Goal: Task Accomplishment & Management: Complete application form

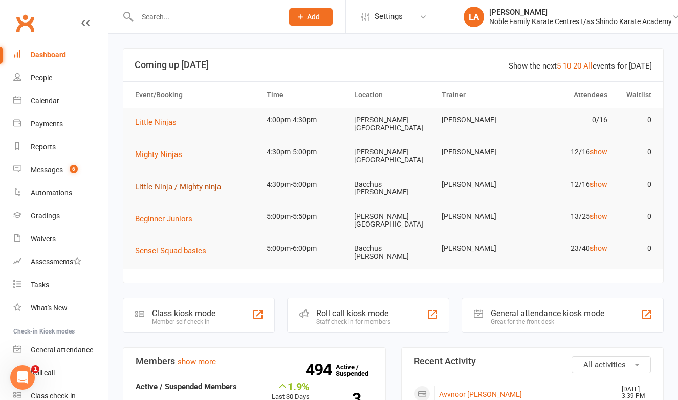
click at [180, 182] on span "Little Ninja / Mighty ninja" at bounding box center [178, 186] width 86 height 9
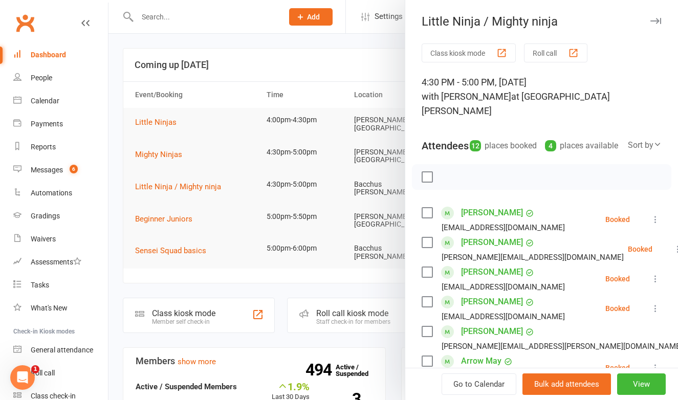
click at [555, 51] on button "Roll call" at bounding box center [555, 52] width 63 height 19
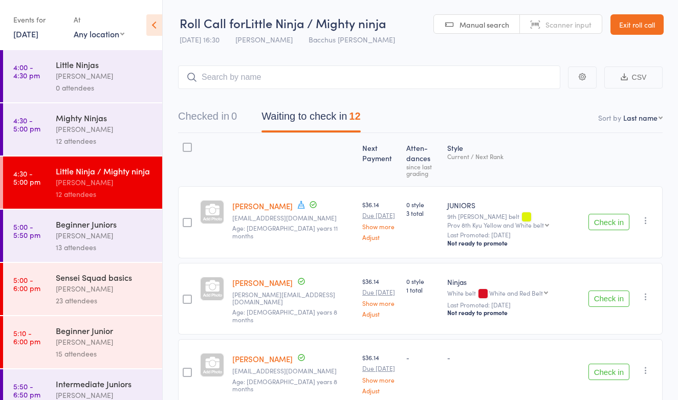
click at [638, 28] on link "Exit roll call" at bounding box center [636, 24] width 53 height 20
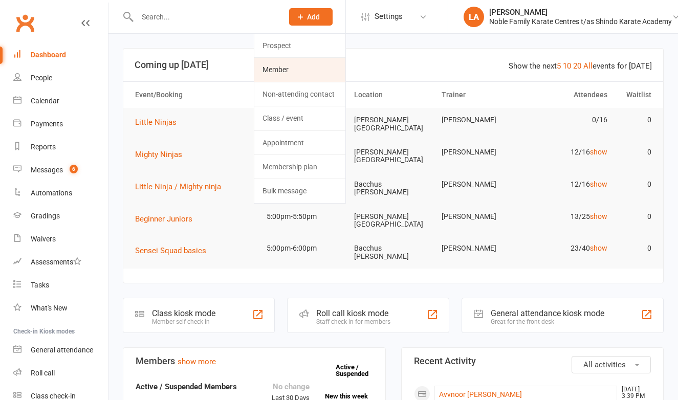
click at [282, 73] on link "Member" at bounding box center [299, 70] width 91 height 24
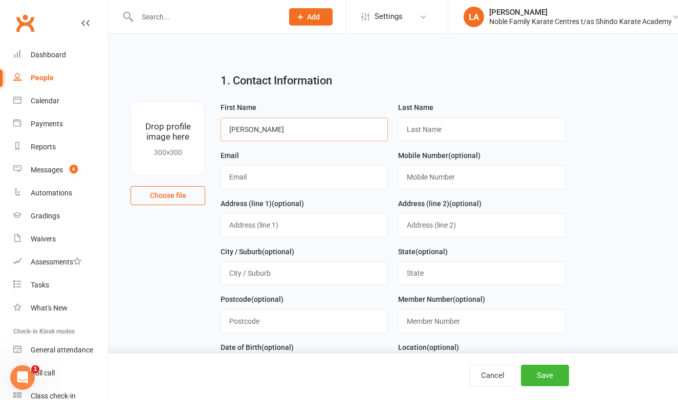
type input "Rodney"
type input "Brown"
click at [270, 176] on input "rodneybrown@gmail.com" at bounding box center [303, 177] width 167 height 24
type input "rodneybrown49@gmail.com"
type input "0403743071"
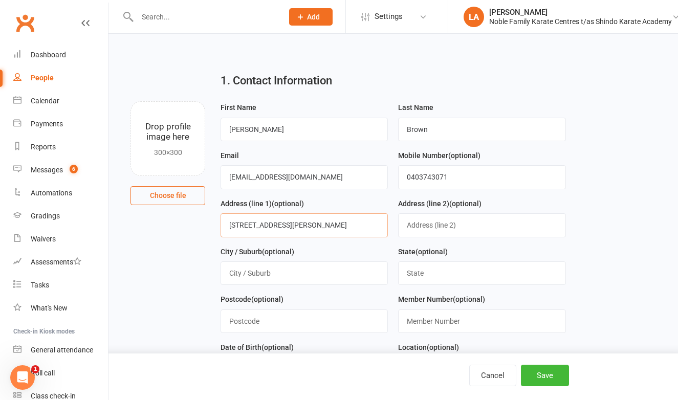
type input "5 Delwyn Court"
type input "Darley"
type input "3340"
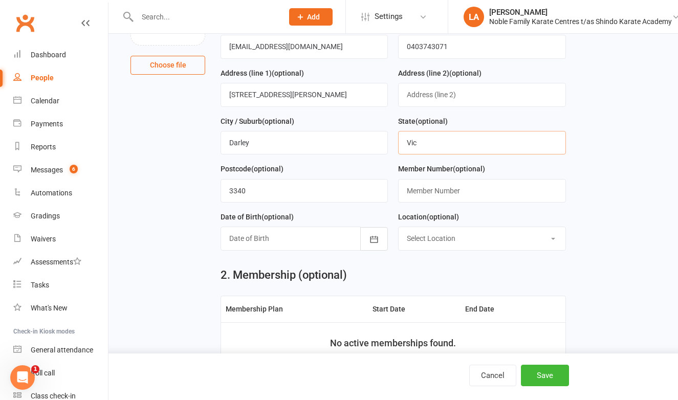
scroll to position [139, 0]
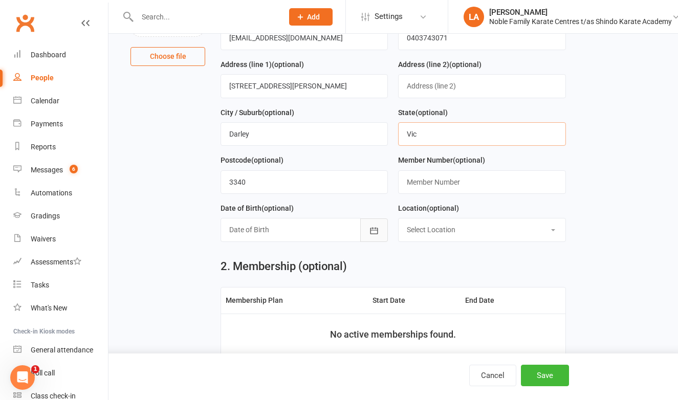
type input "Vic"
click at [366, 228] on button "button" at bounding box center [374, 230] width 28 height 24
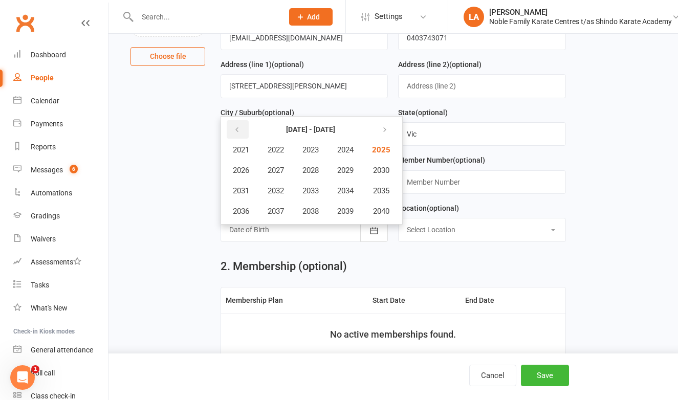
click at [238, 127] on icon "button" at bounding box center [236, 130] width 7 height 8
click at [386, 126] on icon "button" at bounding box center [382, 130] width 7 height 8
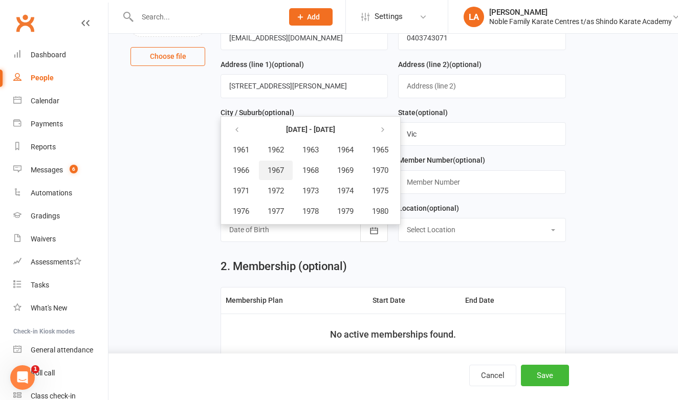
click at [277, 172] on span "1967" at bounding box center [276, 170] width 16 height 9
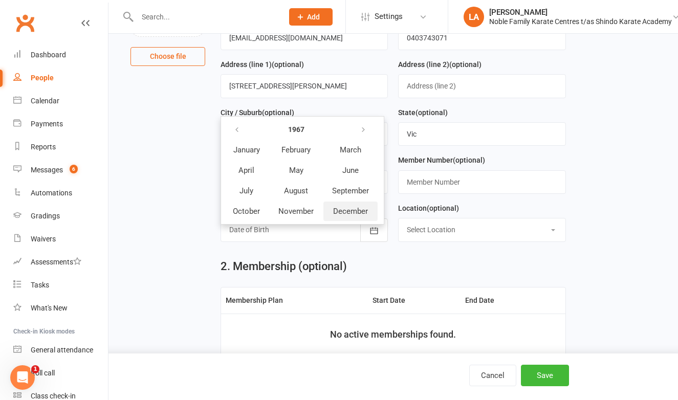
click at [363, 210] on span "December" at bounding box center [350, 211] width 35 height 9
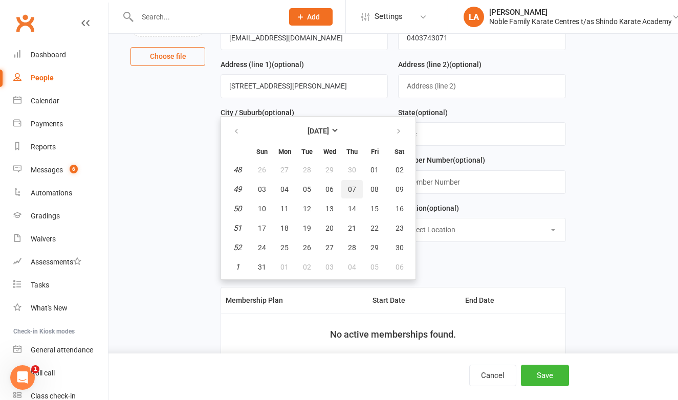
click at [354, 188] on span "07" at bounding box center [352, 189] width 8 height 8
type input "07 Dec 1967"
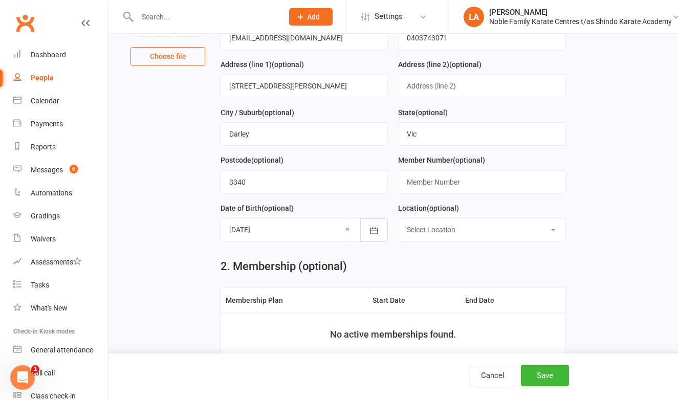
select select "0"
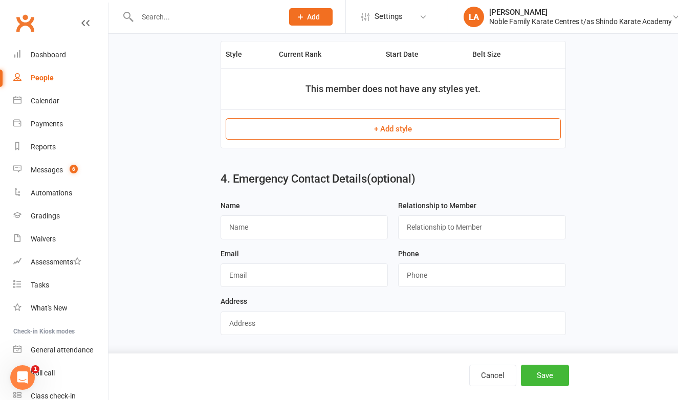
scroll to position [549, 0]
click at [300, 215] on input "text" at bounding box center [303, 227] width 167 height 24
type input "Maria Brown"
click at [436, 225] on input "text" at bounding box center [481, 227] width 167 height 24
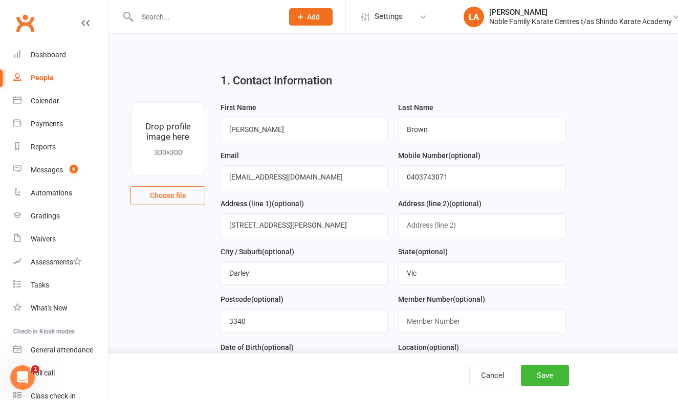
scroll to position [0, 0]
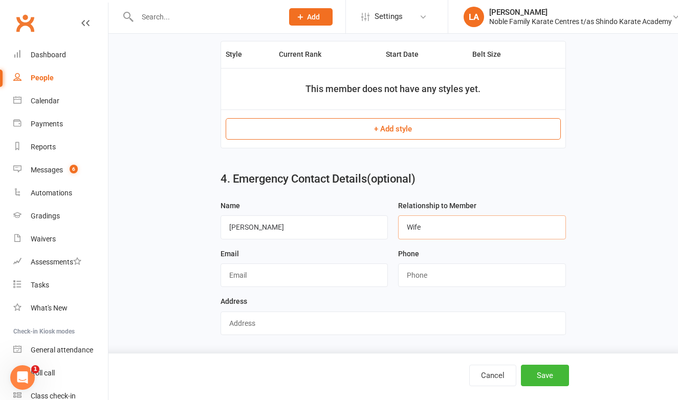
type input "Wife"
click at [256, 312] on input "text" at bounding box center [392, 324] width 345 height 24
type input "5 Delwyn Court Darley 3340"
click at [541, 372] on button "Save" at bounding box center [545, 375] width 48 height 21
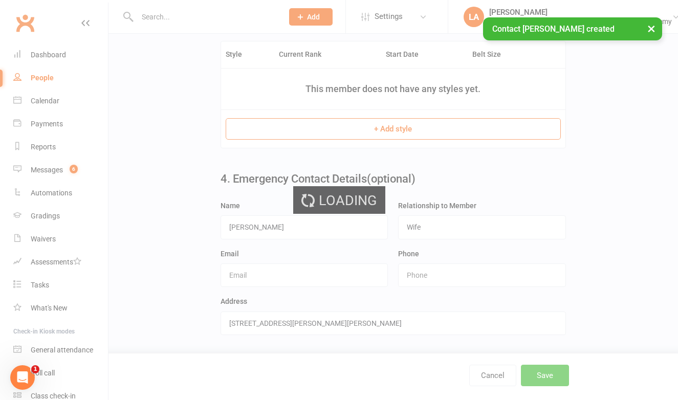
scroll to position [0, 0]
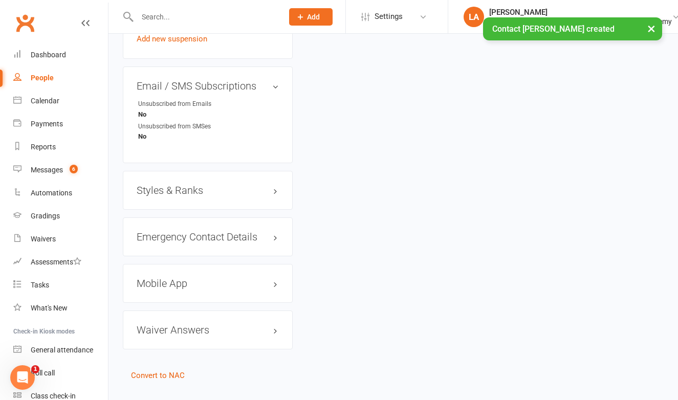
scroll to position [670, 0]
click at [201, 184] on h3 "Styles & Ranks" at bounding box center [208, 189] width 142 height 11
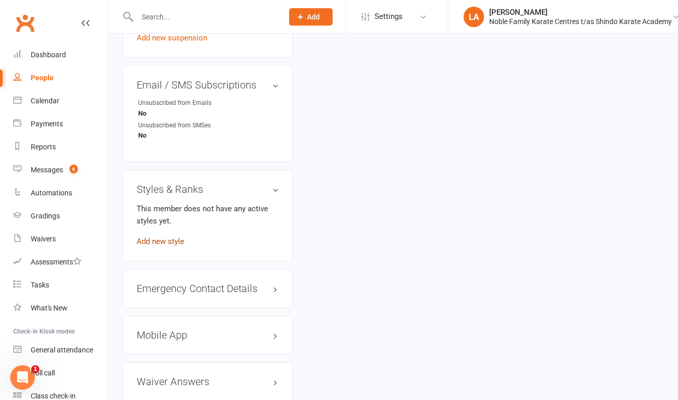
click at [175, 237] on link "Add new style" at bounding box center [161, 241] width 48 height 9
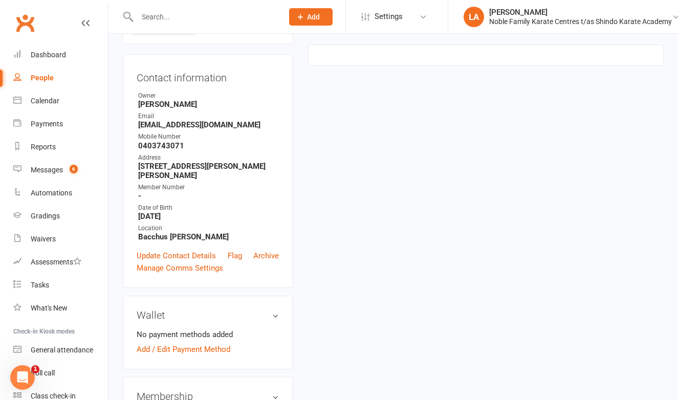
scroll to position [78, 0]
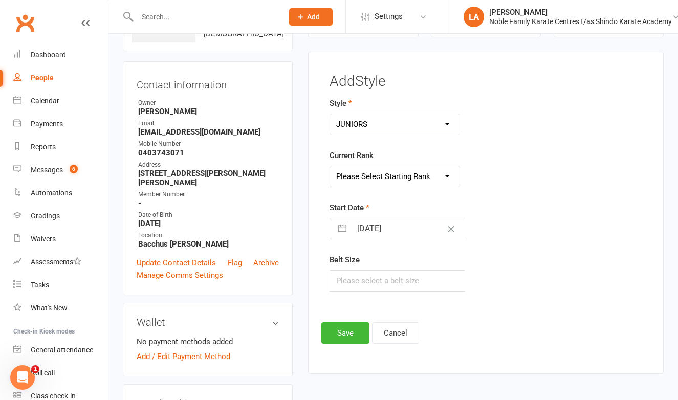
select select "3602"
select select "42664"
click at [370, 284] on input "text" at bounding box center [397, 280] width 136 height 21
type input "7"
click at [349, 331] on button "Save" at bounding box center [345, 332] width 48 height 21
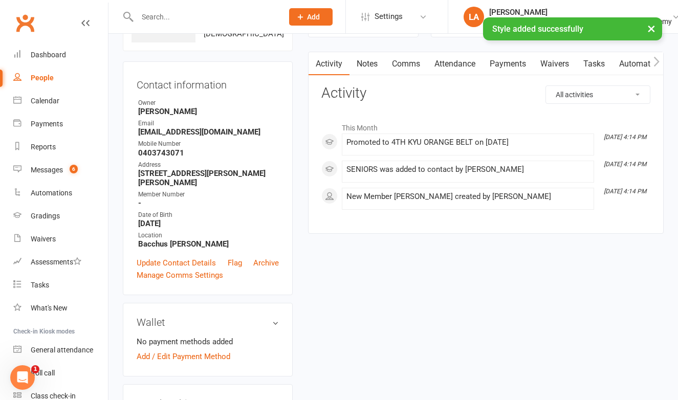
click at [559, 66] on link "Waivers" at bounding box center [554, 64] width 43 height 24
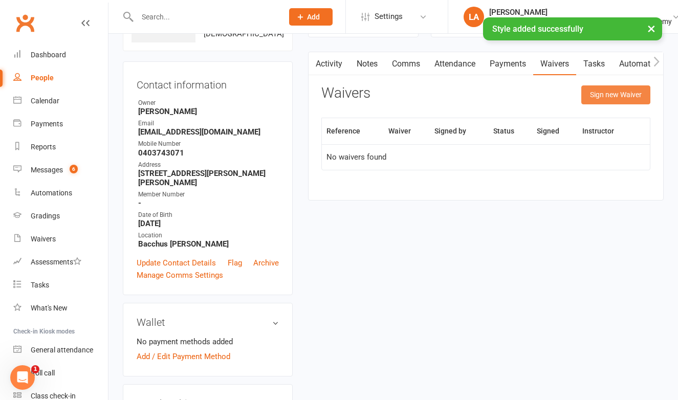
click at [609, 90] on button "Sign new Waiver" at bounding box center [615, 94] width 69 height 18
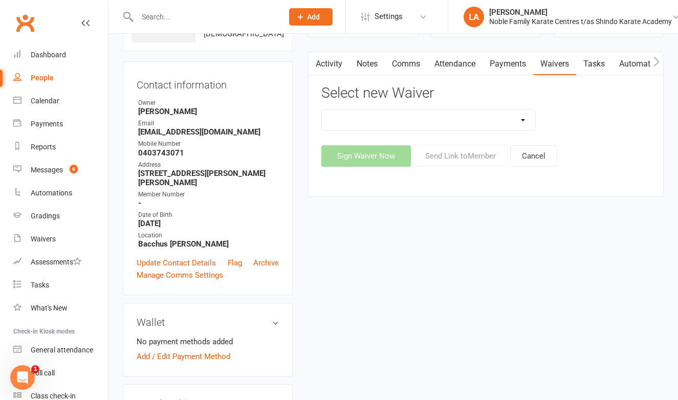
select select "13274"
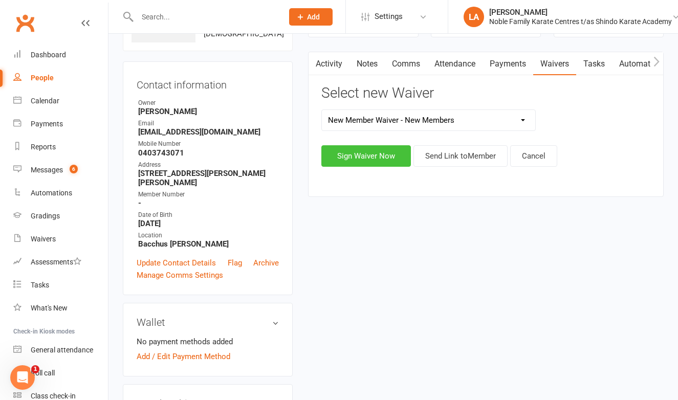
click at [384, 157] on button "Sign Waiver Now" at bounding box center [366, 155] width 90 height 21
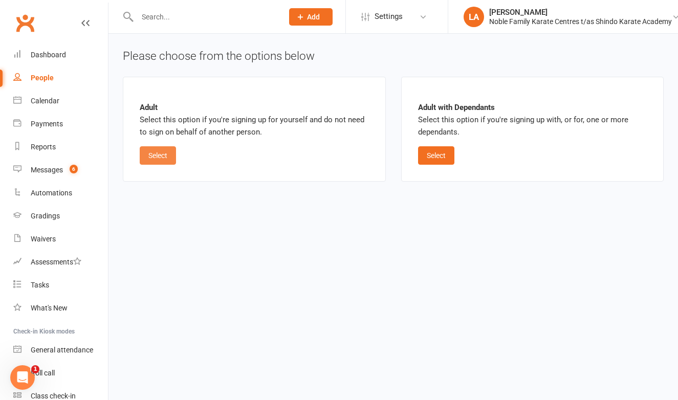
click at [154, 156] on button "Select" at bounding box center [158, 155] width 36 height 18
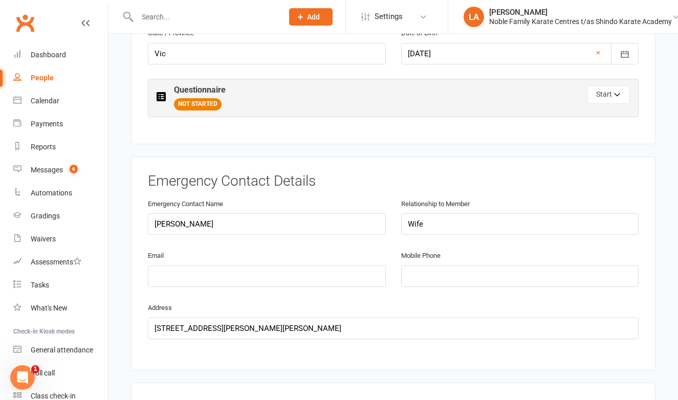
scroll to position [437, 0]
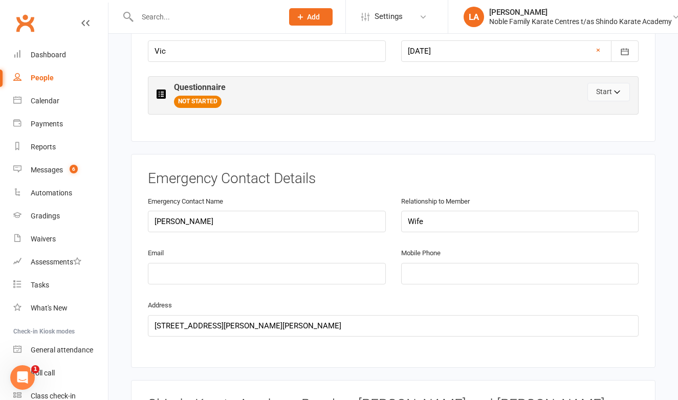
click at [597, 91] on button "Start" at bounding box center [608, 92] width 42 height 18
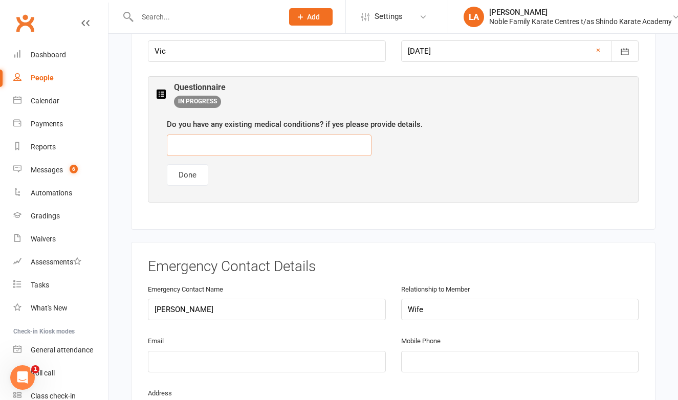
click at [253, 146] on input "text" at bounding box center [269, 145] width 205 height 21
type input "heart condition, knees, hips"
click at [188, 169] on button "Done" at bounding box center [187, 174] width 41 height 21
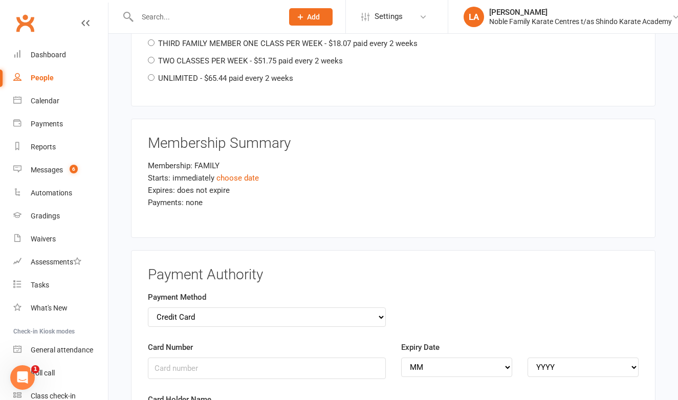
scroll to position [1254, 0]
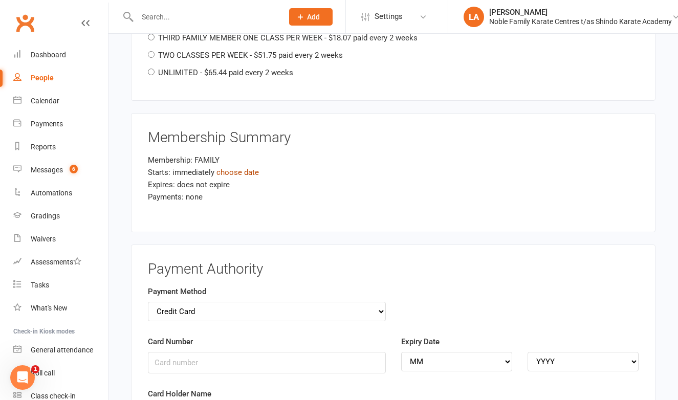
type input "0403743072"
click at [251, 168] on link "choose date" at bounding box center [237, 172] width 42 height 9
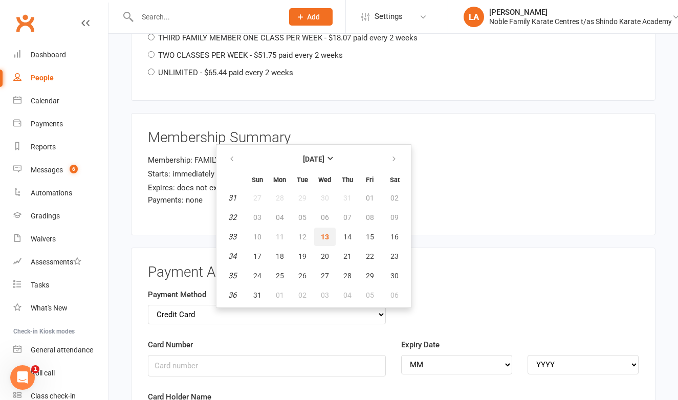
click at [323, 237] on span "13" at bounding box center [325, 237] width 8 height 8
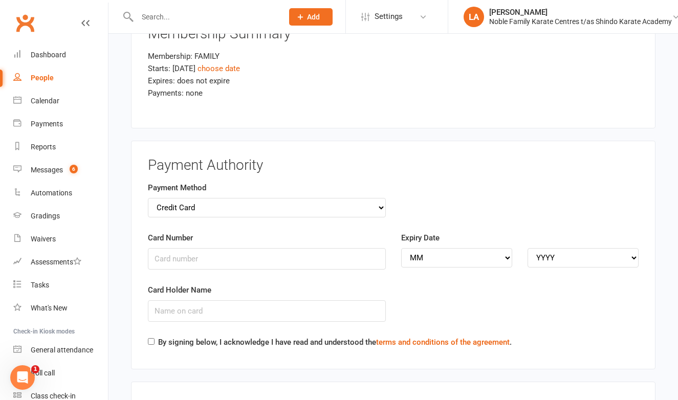
scroll to position [1374, 0]
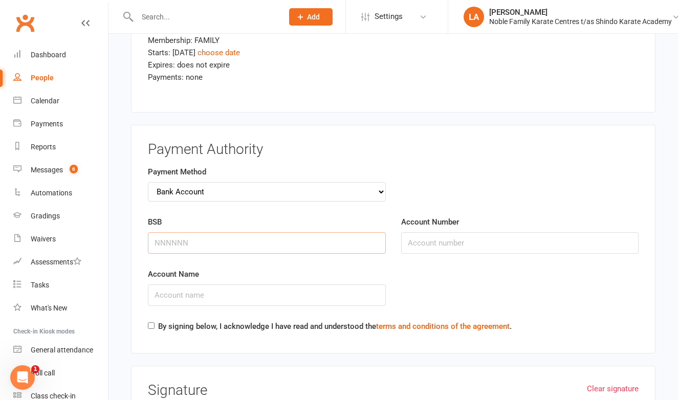
click at [175, 232] on input "BSB" at bounding box center [267, 242] width 238 height 21
select select "credit_card"
click at [179, 232] on input "Card Number" at bounding box center [267, 242] width 238 height 21
type input "5217295431947740"
select select "05"
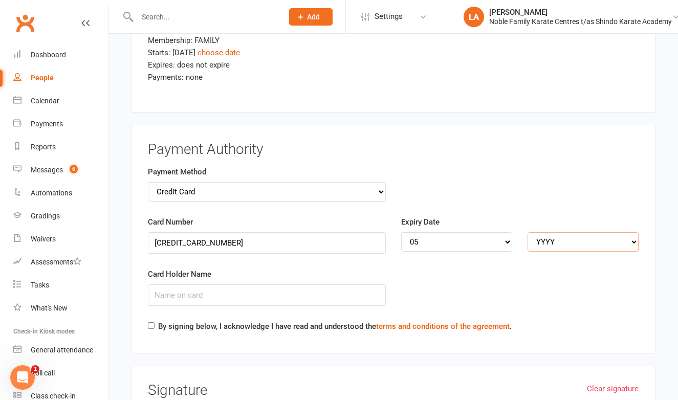
select select "2027"
click at [259, 284] on input "Card Holder Name" at bounding box center [267, 294] width 238 height 21
type input "Maria Brown"
click at [151, 322] on input "By signing below, I acknowledge I have read and understood the terms and condit…" at bounding box center [151, 325] width 7 height 7
checkbox input "true"
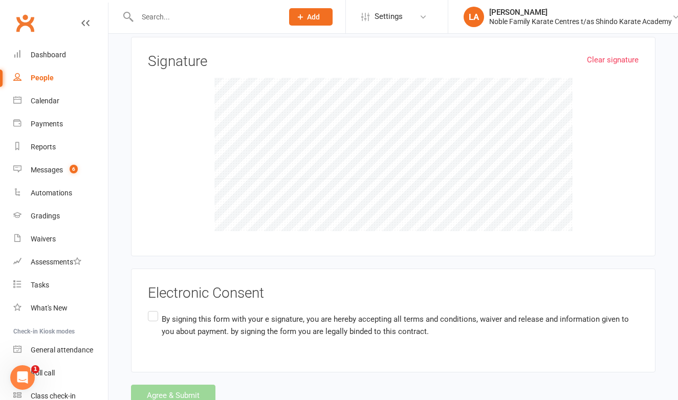
scroll to position [1703, 0]
click at [152, 310] on label "By signing this form with your e signature, you are hereby accepting all terms …" at bounding box center [393, 326] width 491 height 32
click at [152, 310] on input "By signing this form with your e signature, you are hereby accepting all terms …" at bounding box center [151, 310] width 7 height 0
click at [165, 385] on button "Agree & Submit" at bounding box center [173, 395] width 84 height 21
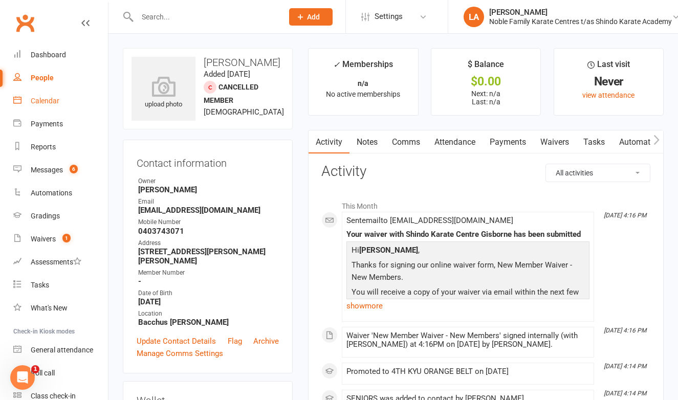
click at [48, 103] on div "Calendar" at bounding box center [45, 101] width 29 height 8
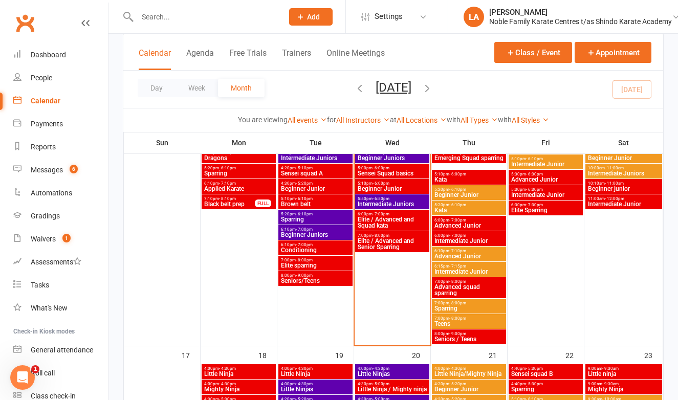
scroll to position [657, 0]
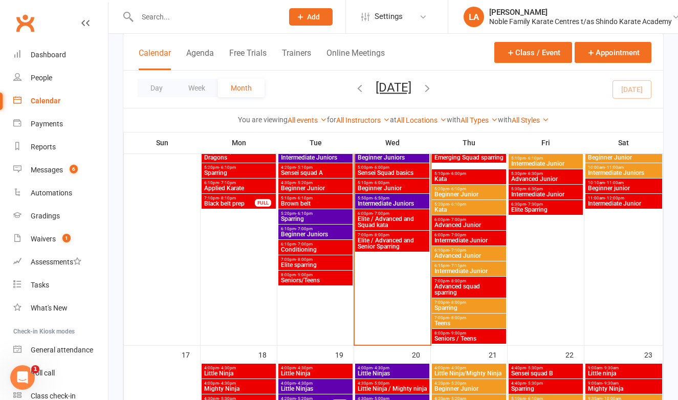
click at [454, 337] on span "Seniors / Teens" at bounding box center [469, 339] width 70 height 6
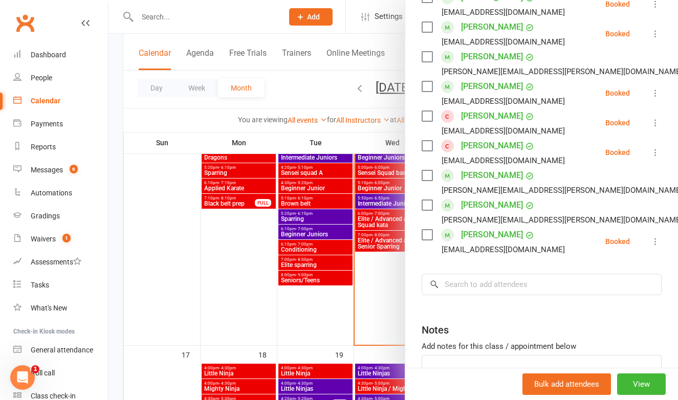
scroll to position [254, 0]
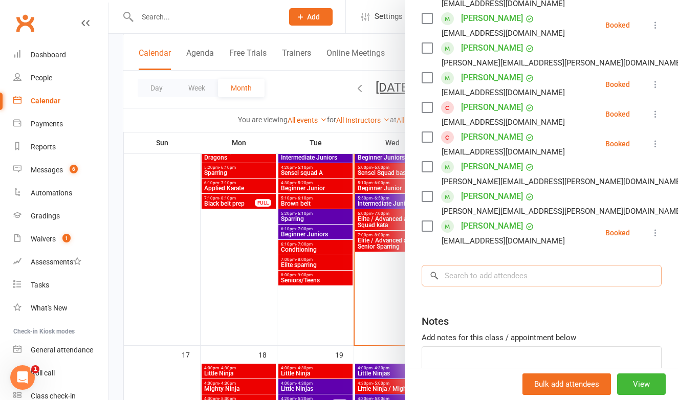
click at [474, 278] on input "search" at bounding box center [542, 275] width 240 height 21
type input "Rodney"
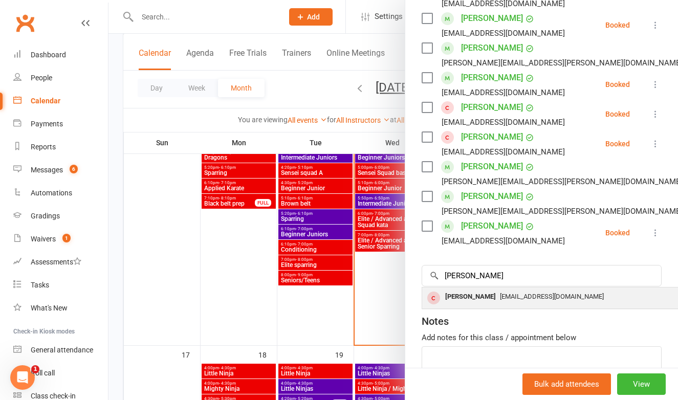
drag, startPoint x: 474, startPoint y: 278, endPoint x: 516, endPoint y: 293, distance: 45.0
click at [516, 293] on span "rodneybrown49@gmail.com" at bounding box center [552, 297] width 104 height 8
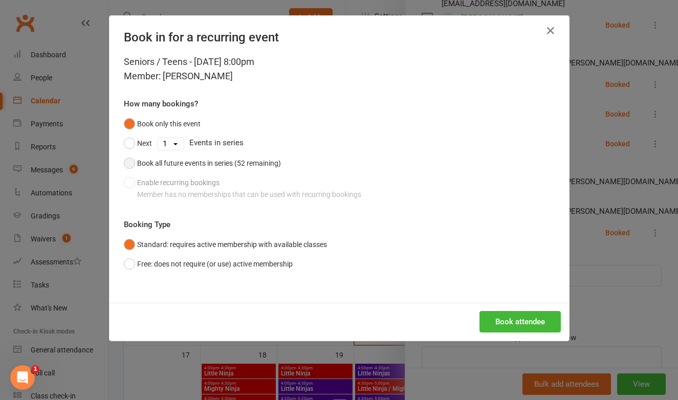
click at [131, 161] on button "Book all future events in series (52 remaining)" at bounding box center [202, 162] width 157 height 19
click at [508, 319] on button "Book attendee" at bounding box center [519, 321] width 81 height 21
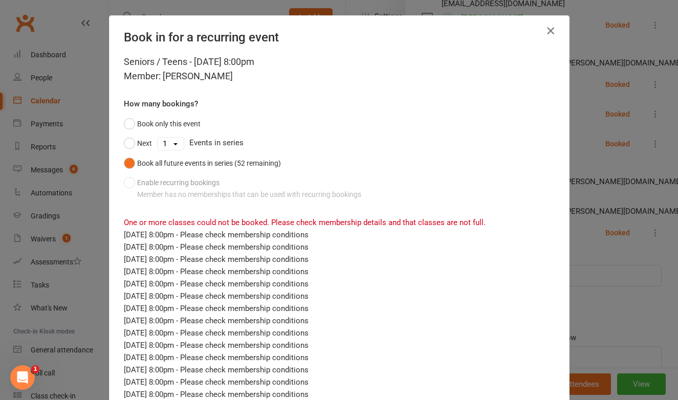
click at [550, 31] on icon "button" at bounding box center [550, 31] width 12 height 12
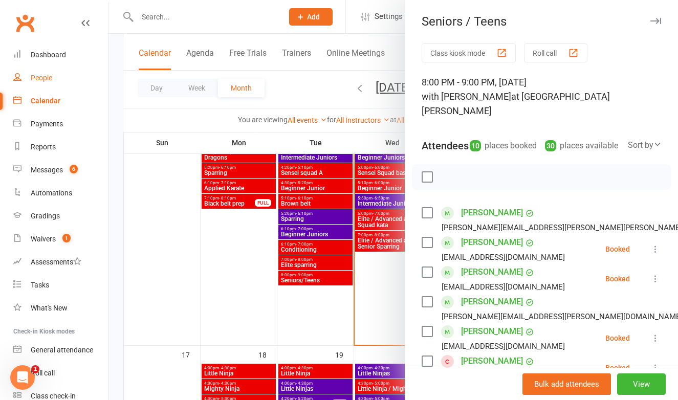
scroll to position [0, 0]
click at [165, 11] on div at bounding box center [392, 200] width 569 height 400
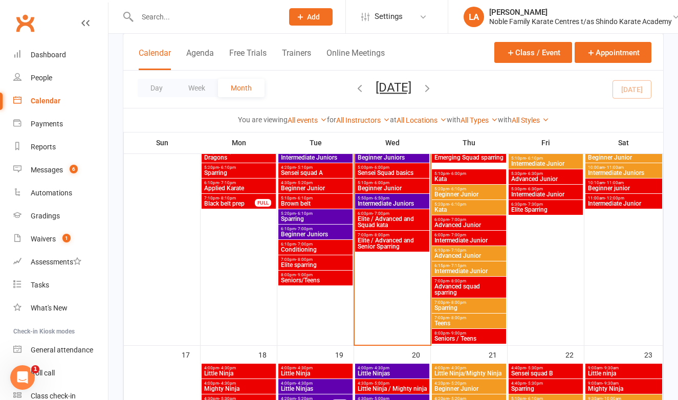
click at [158, 19] on input "text" at bounding box center [205, 17] width 142 height 14
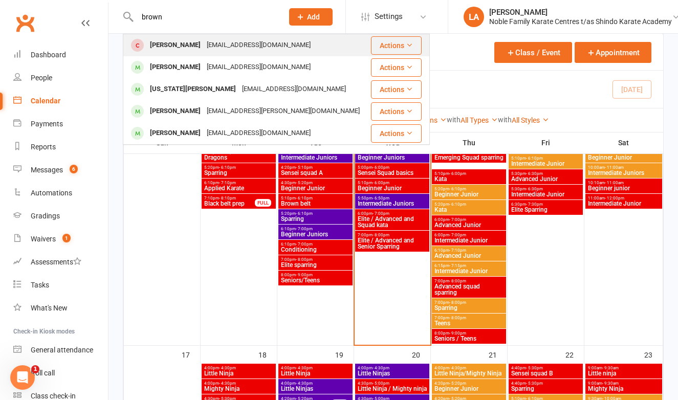
type input "brown"
click at [167, 46] on div "Rodney Brown" at bounding box center [175, 45] width 57 height 15
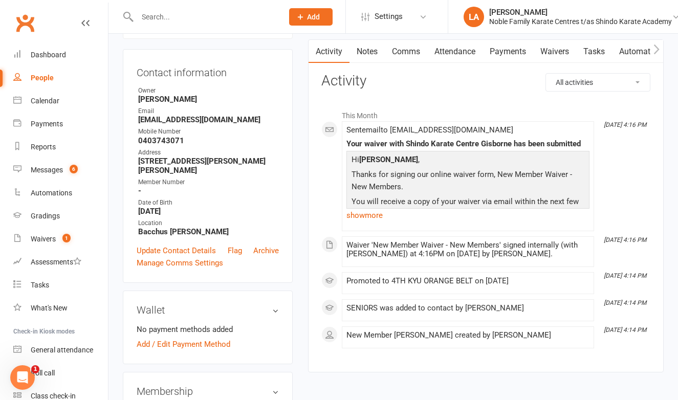
scroll to position [90, 0]
click at [658, 48] on icon "button" at bounding box center [656, 50] width 6 height 11
click at [658, 48] on icon "button" at bounding box center [657, 50] width 6 height 10
click at [643, 49] on link "Mobile App" at bounding box center [643, 52] width 55 height 24
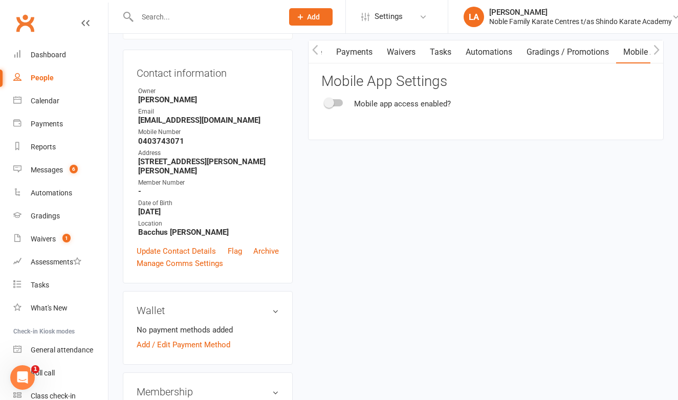
click at [334, 101] on span at bounding box center [329, 103] width 10 height 10
click at [325, 101] on input "checkbox" at bounding box center [325, 101] width 0 height 0
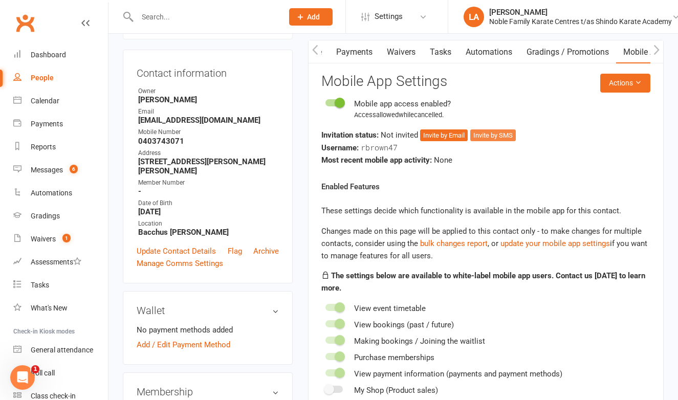
click at [497, 135] on button "Invite by SMS" at bounding box center [493, 135] width 46 height 12
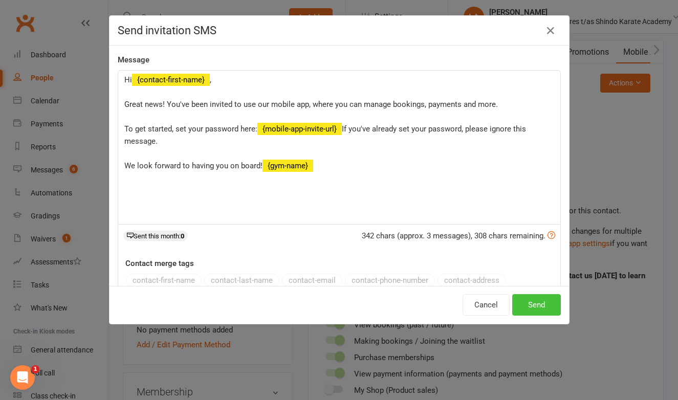
click at [540, 301] on button "Send" at bounding box center [536, 304] width 49 height 21
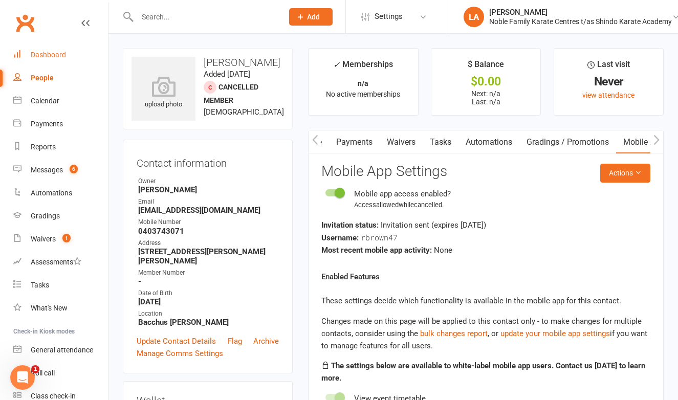
click at [60, 59] on link "Dashboard" at bounding box center [60, 54] width 95 height 23
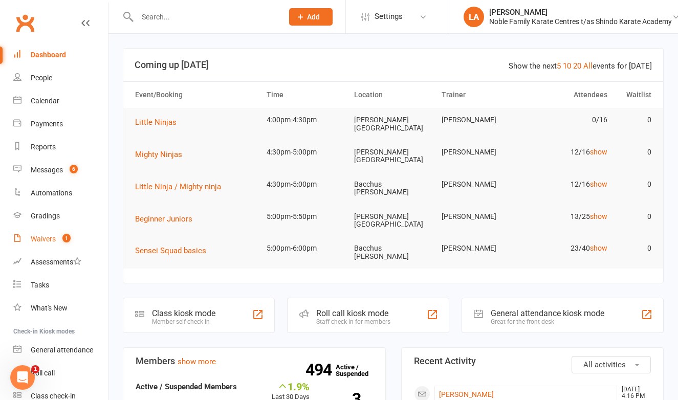
click at [48, 237] on div "Waivers" at bounding box center [43, 239] width 25 height 8
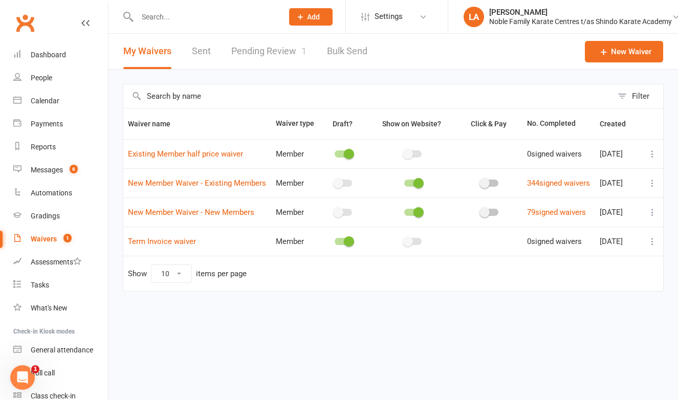
click at [276, 52] on link "Pending Review 1" at bounding box center [268, 51] width 75 height 35
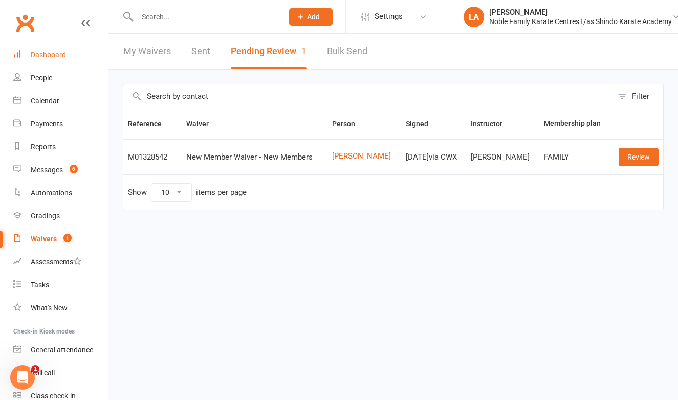
click at [62, 54] on div "Dashboard" at bounding box center [48, 55] width 35 height 8
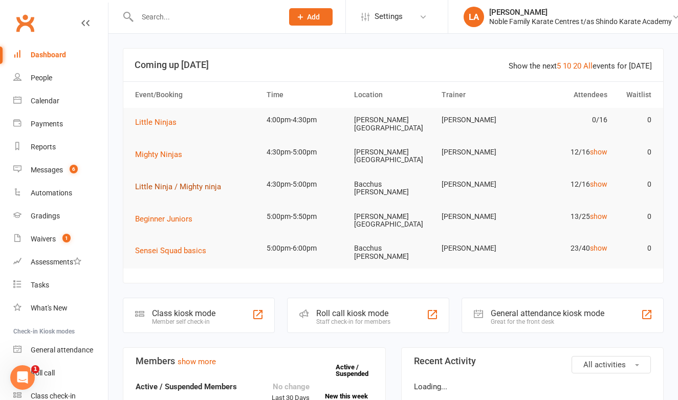
click at [183, 182] on span "Little Ninja / Mighty ninja" at bounding box center [178, 186] width 86 height 9
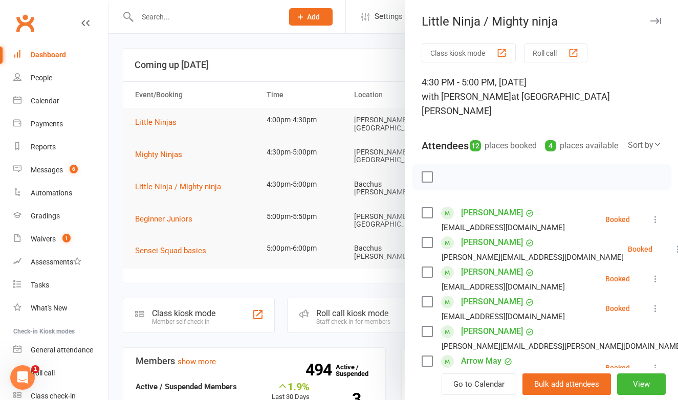
click at [546, 53] on button "Roll call" at bounding box center [555, 52] width 63 height 19
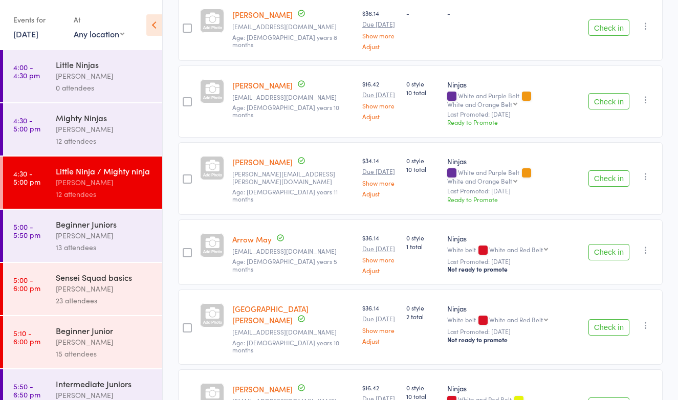
scroll to position [367, 0]
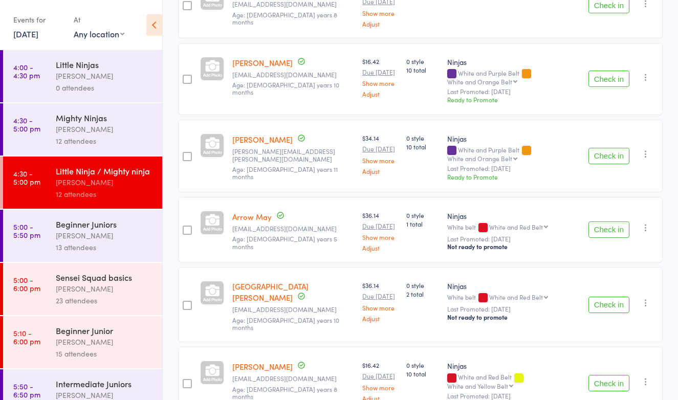
click at [618, 148] on button "Check in" at bounding box center [608, 156] width 41 height 16
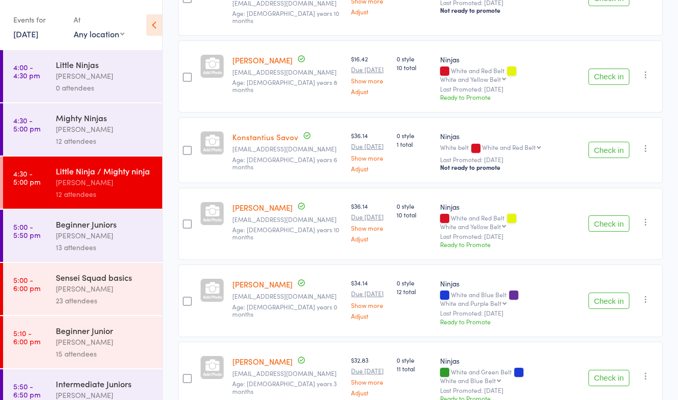
scroll to position [596, 0]
click at [609, 142] on button "Check in" at bounding box center [608, 150] width 41 height 16
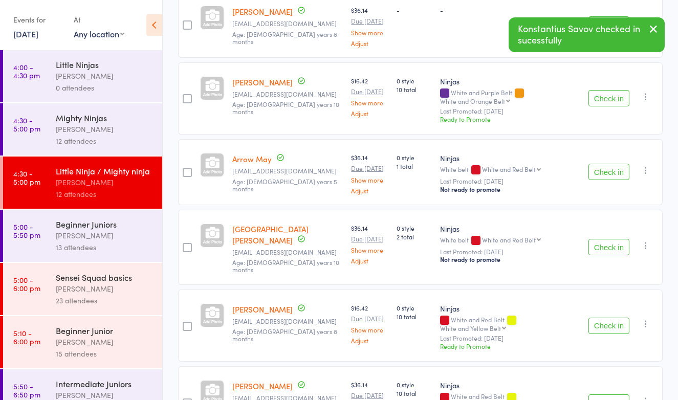
scroll to position [340, 0]
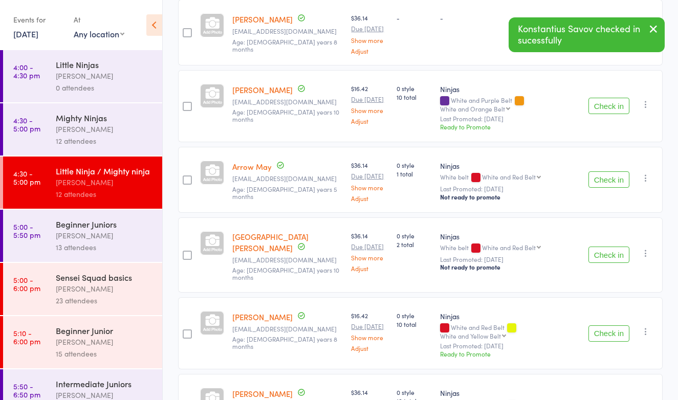
click at [604, 171] on button "Check in" at bounding box center [608, 179] width 41 height 16
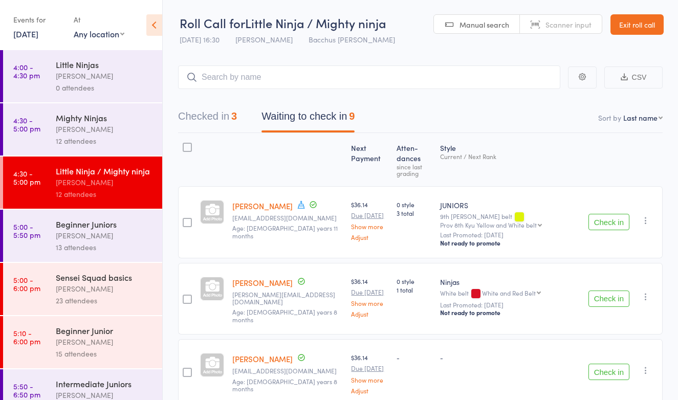
scroll to position [0, 0]
click at [286, 83] on input "search" at bounding box center [369, 77] width 382 height 24
type input "arrow"
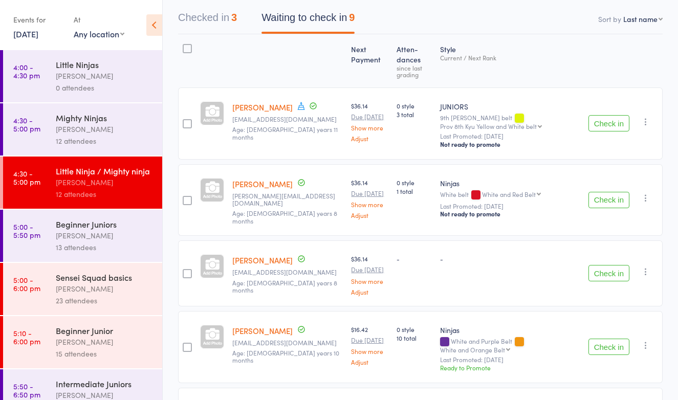
scroll to position [134, 0]
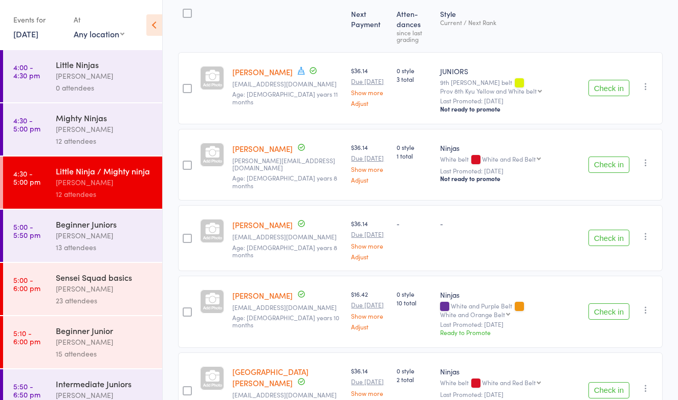
click at [612, 230] on button "Check in" at bounding box center [608, 238] width 41 height 16
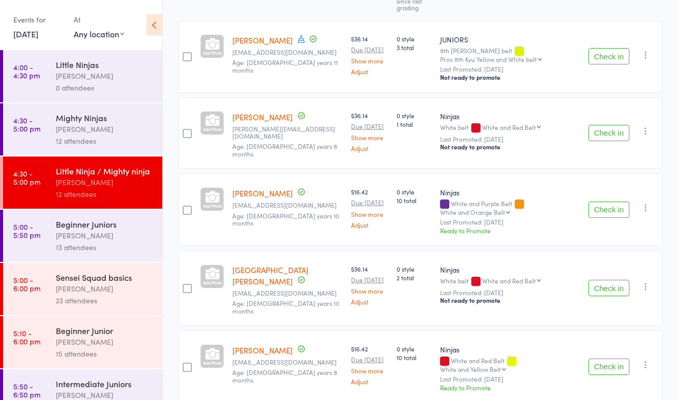
scroll to position [165, 0]
click at [608, 49] on button "Check in" at bounding box center [608, 57] width 41 height 16
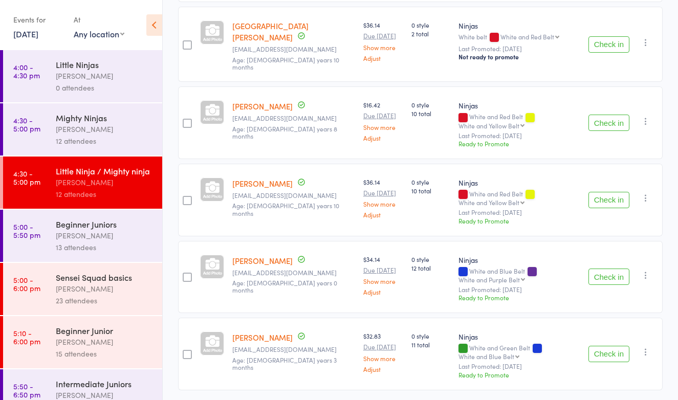
scroll to position [333, 0]
click at [608, 346] on button "Check in" at bounding box center [608, 354] width 41 height 16
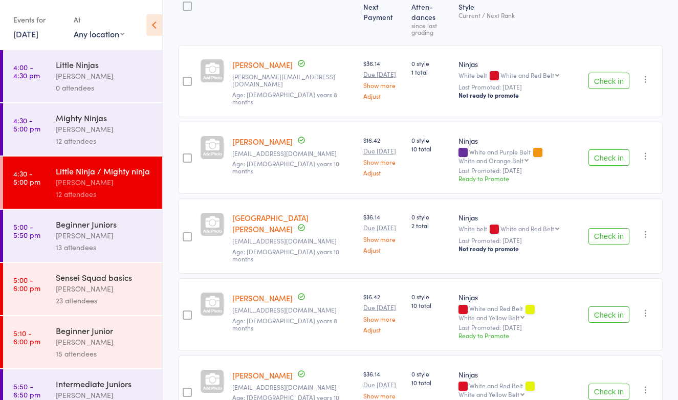
scroll to position [145, 0]
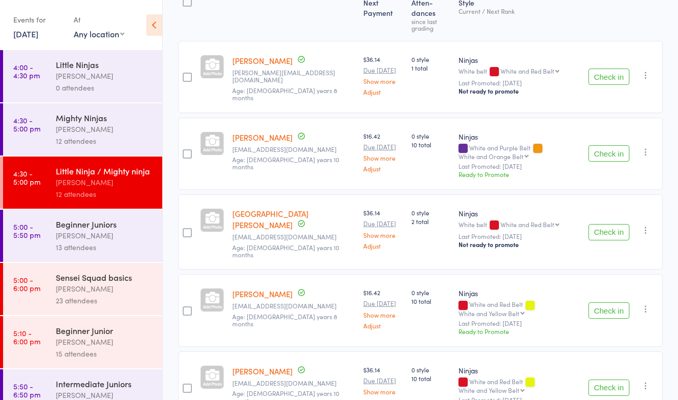
click at [609, 224] on button "Check in" at bounding box center [608, 232] width 41 height 16
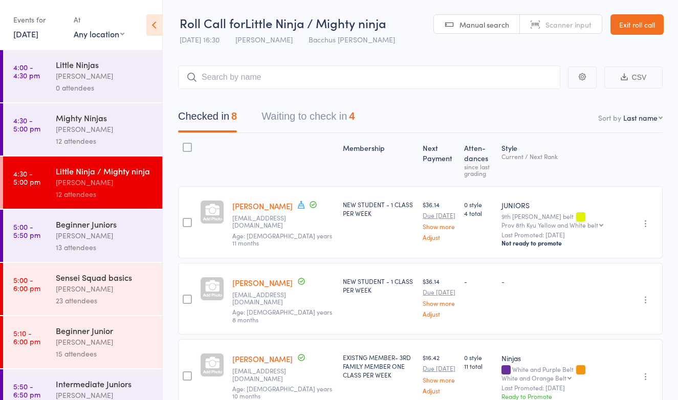
click at [322, 117] on button "Waiting to check in 4" at bounding box center [307, 118] width 93 height 27
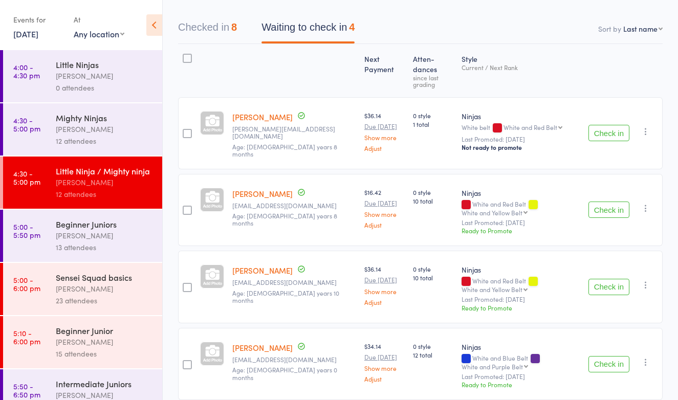
scroll to position [89, 0]
click at [621, 357] on button "Check in" at bounding box center [608, 365] width 41 height 16
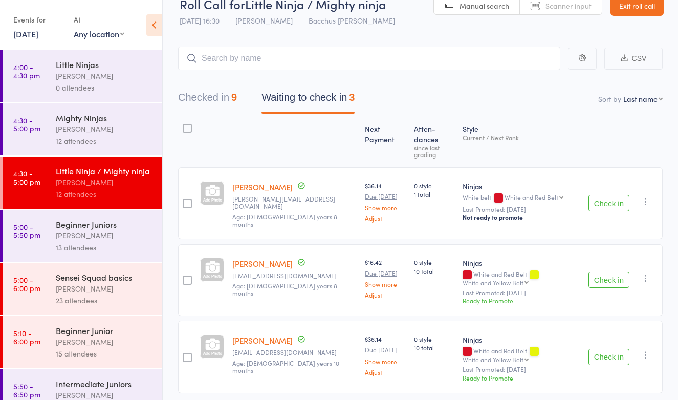
click at [208, 101] on button "Checked in 9" at bounding box center [207, 99] width 59 height 27
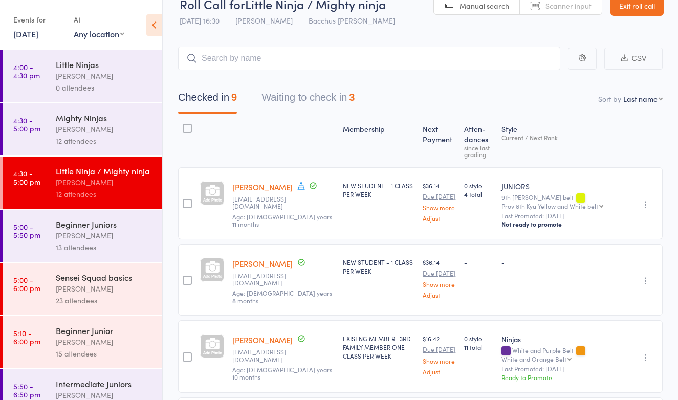
scroll to position [25, 0]
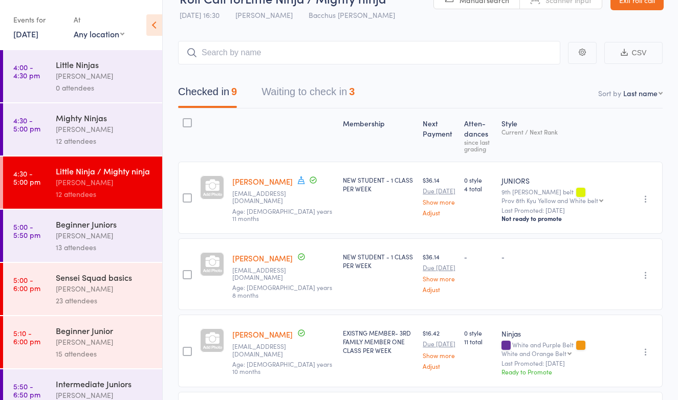
click at [317, 87] on button "Waiting to check in 3" at bounding box center [307, 94] width 93 height 27
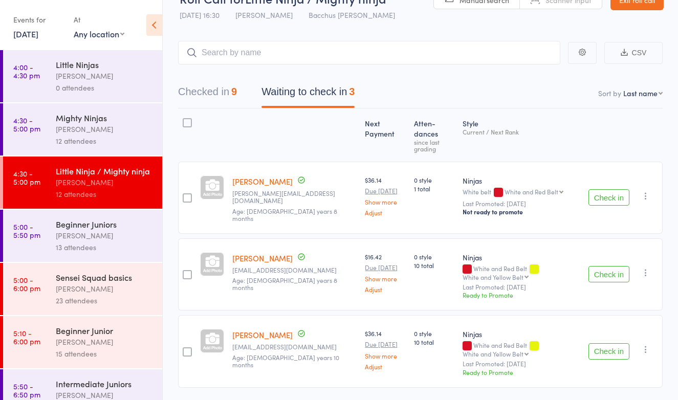
scroll to position [19, 0]
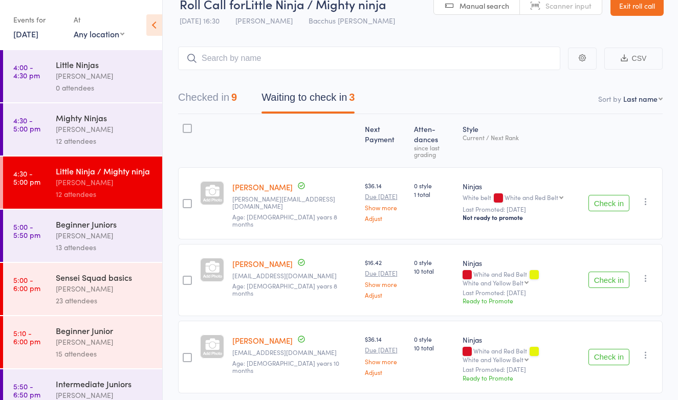
click at [607, 195] on button "Check in" at bounding box center [608, 203] width 41 height 16
